Goal: Find specific page/section: Find specific page/section

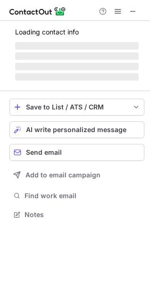
scroll to position [214, 150]
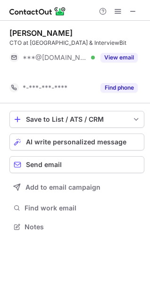
scroll to position [205, 150]
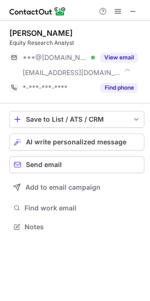
scroll to position [220, 150]
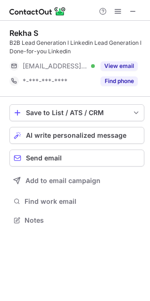
scroll to position [214, 150]
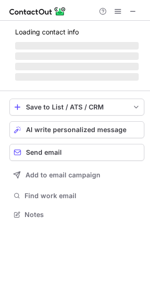
scroll to position [220, 150]
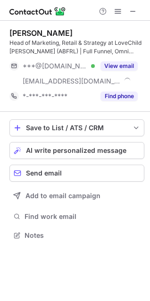
scroll to position [229, 150]
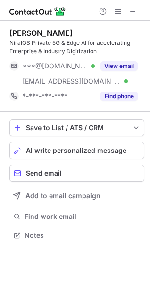
scroll to position [229, 150]
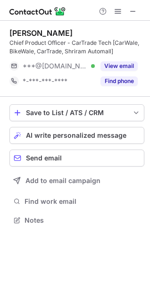
scroll to position [214, 150]
